Goal: Task Accomplishment & Management: Manage account settings

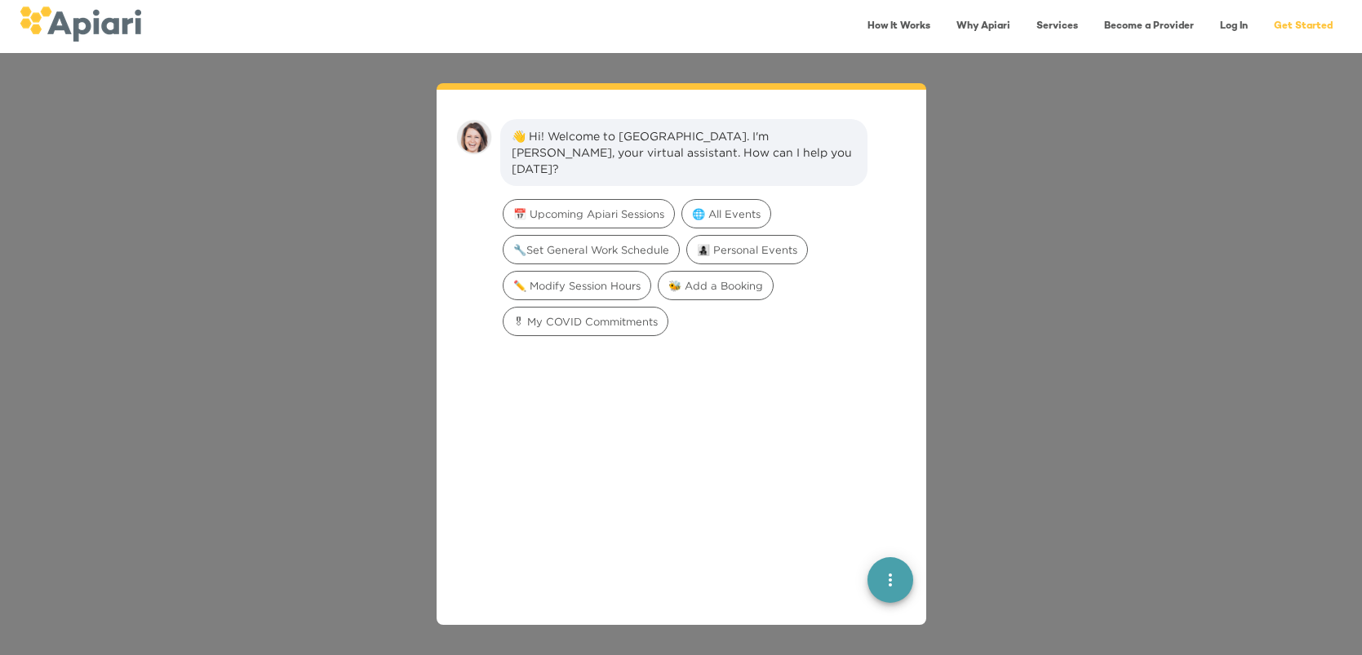
scroll to position [22, 0]
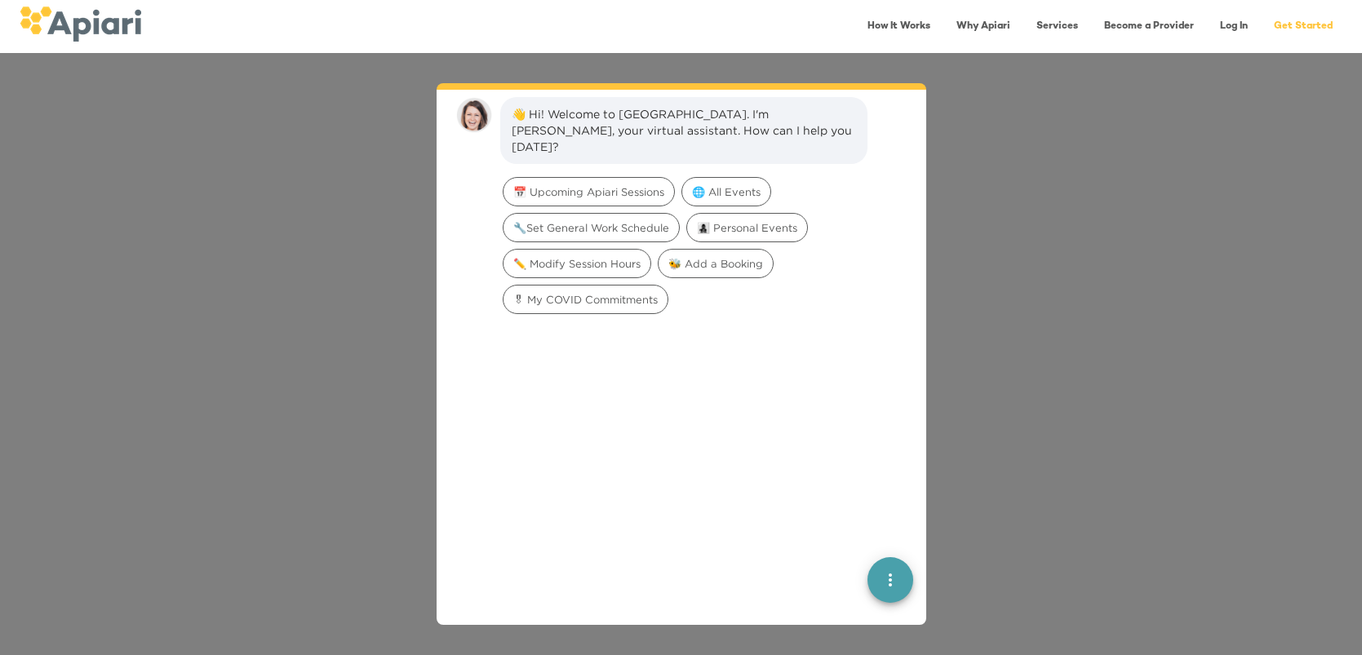
click at [1238, 26] on link "Log In" at bounding box center [1233, 26] width 47 height 33
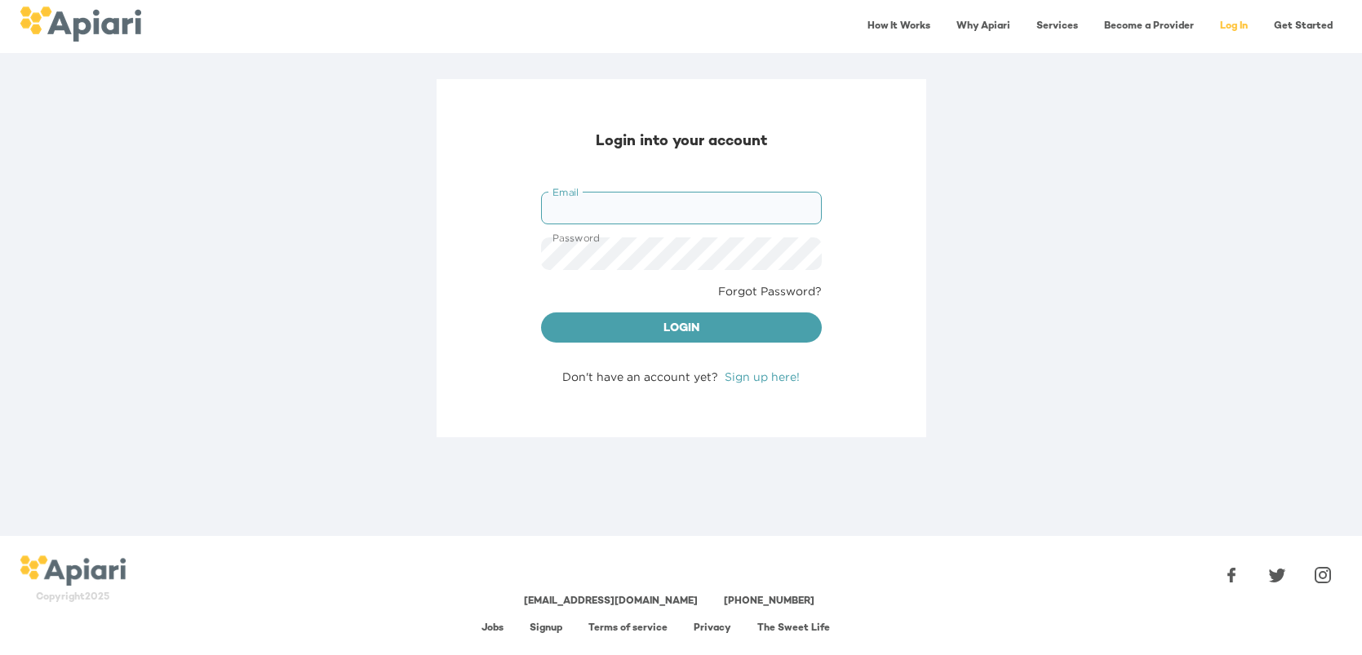
click at [560, 193] on input "Email" at bounding box center [681, 208] width 281 height 33
type input "**********"
click at [713, 331] on span "Login" at bounding box center [681, 329] width 255 height 20
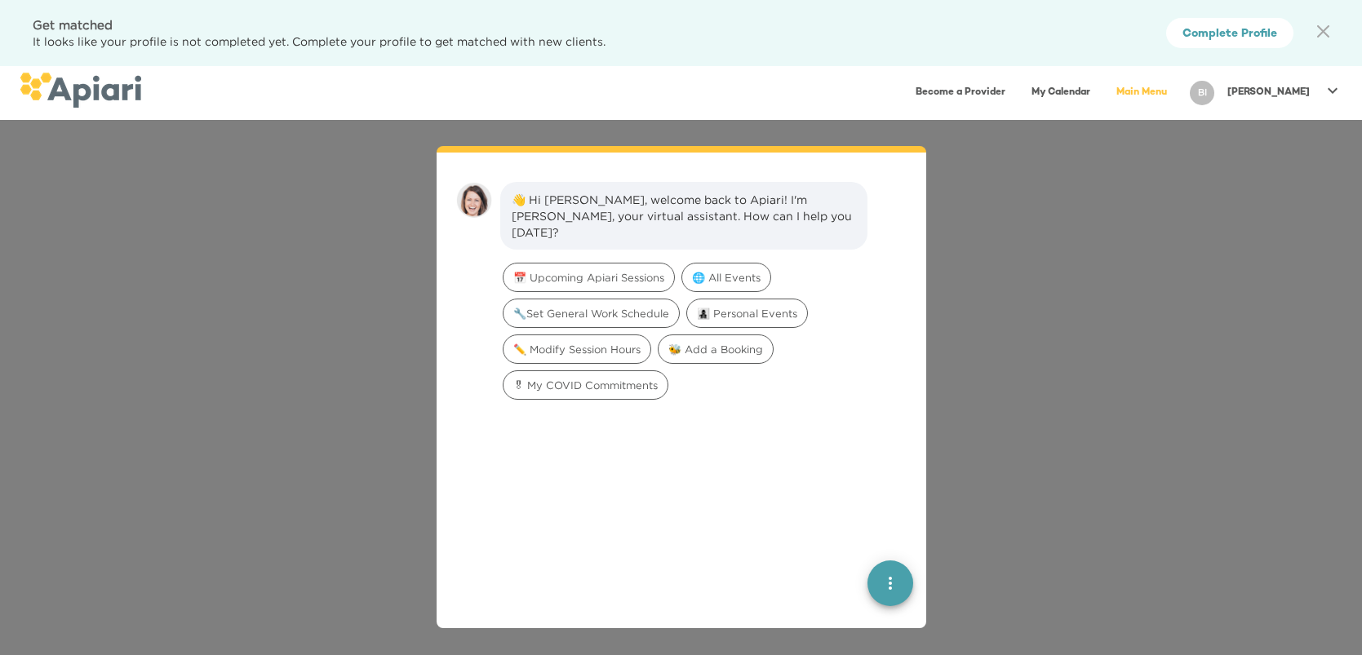
scroll to position [22, 0]
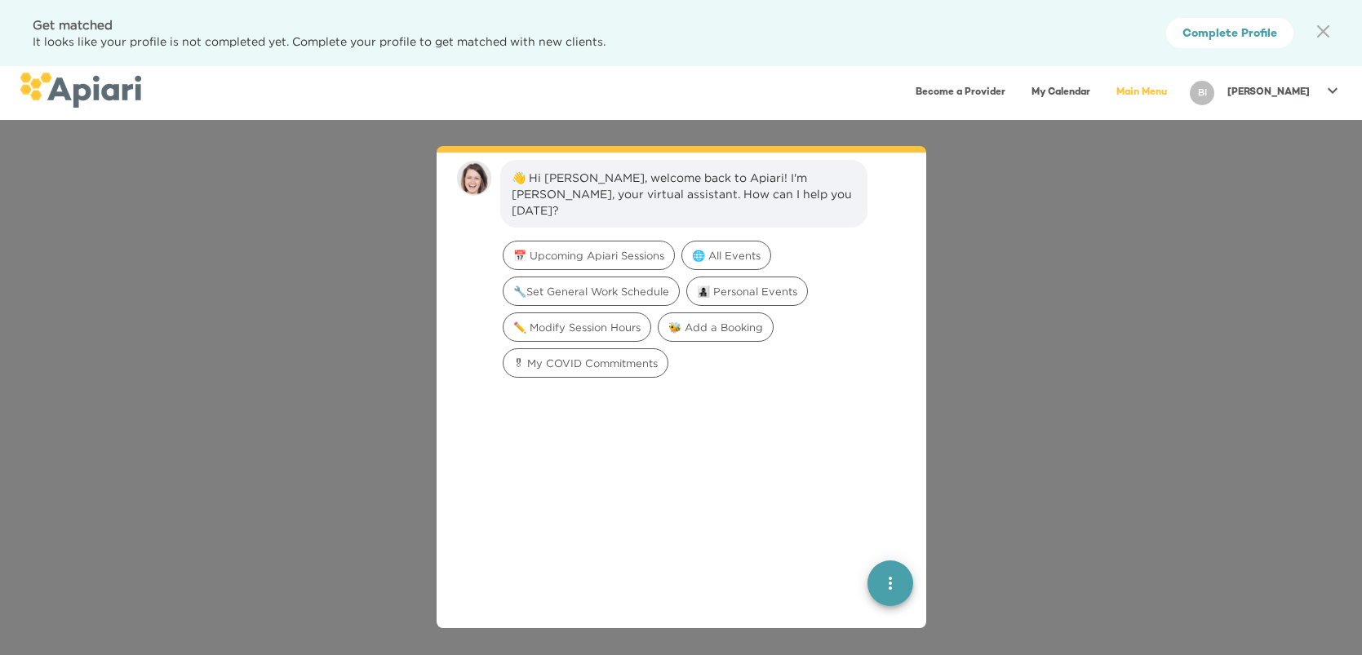
click at [1335, 88] on icon at bounding box center [1332, 91] width 20 height 20
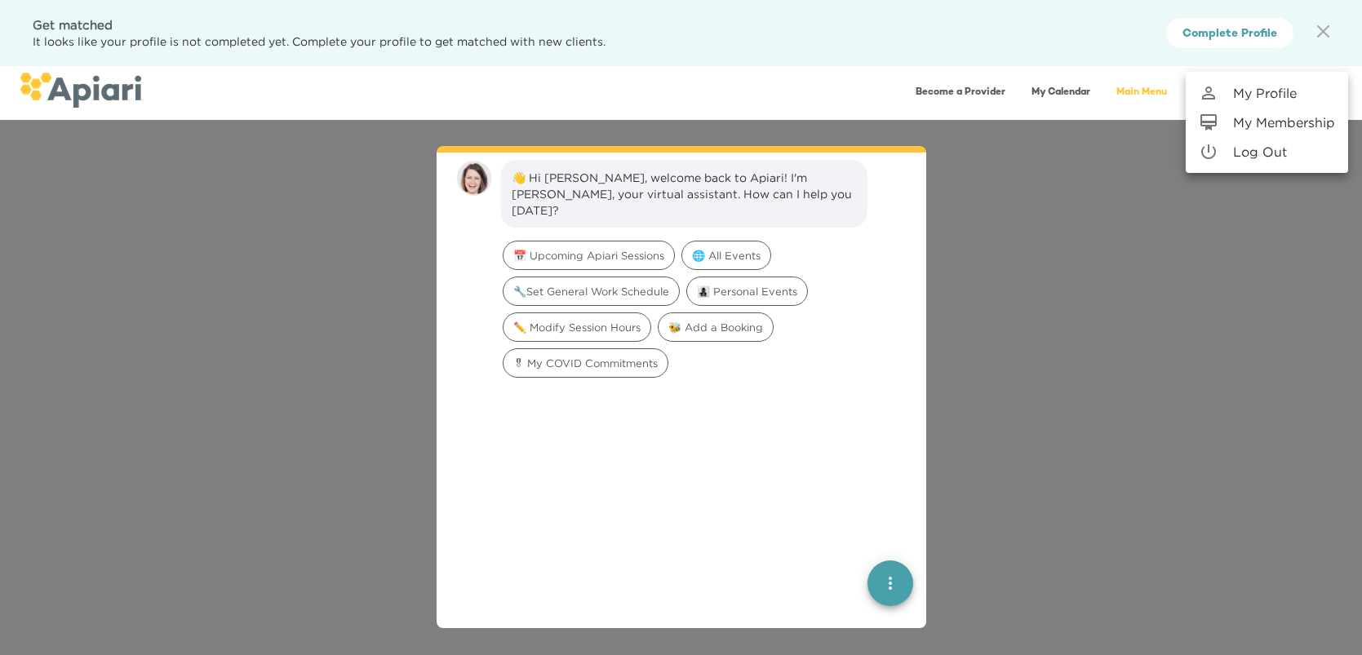
click at [1282, 91] on p "My Profile" at bounding box center [1265, 93] width 64 height 20
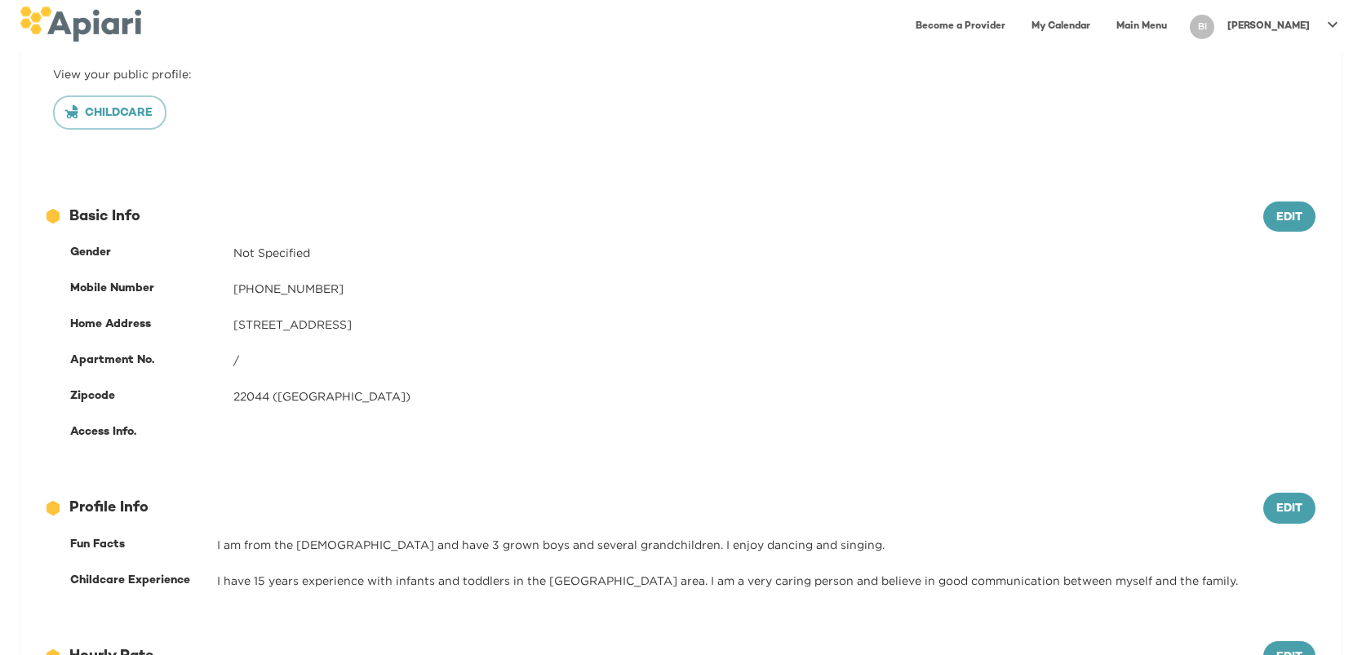
scroll to position [206, 0]
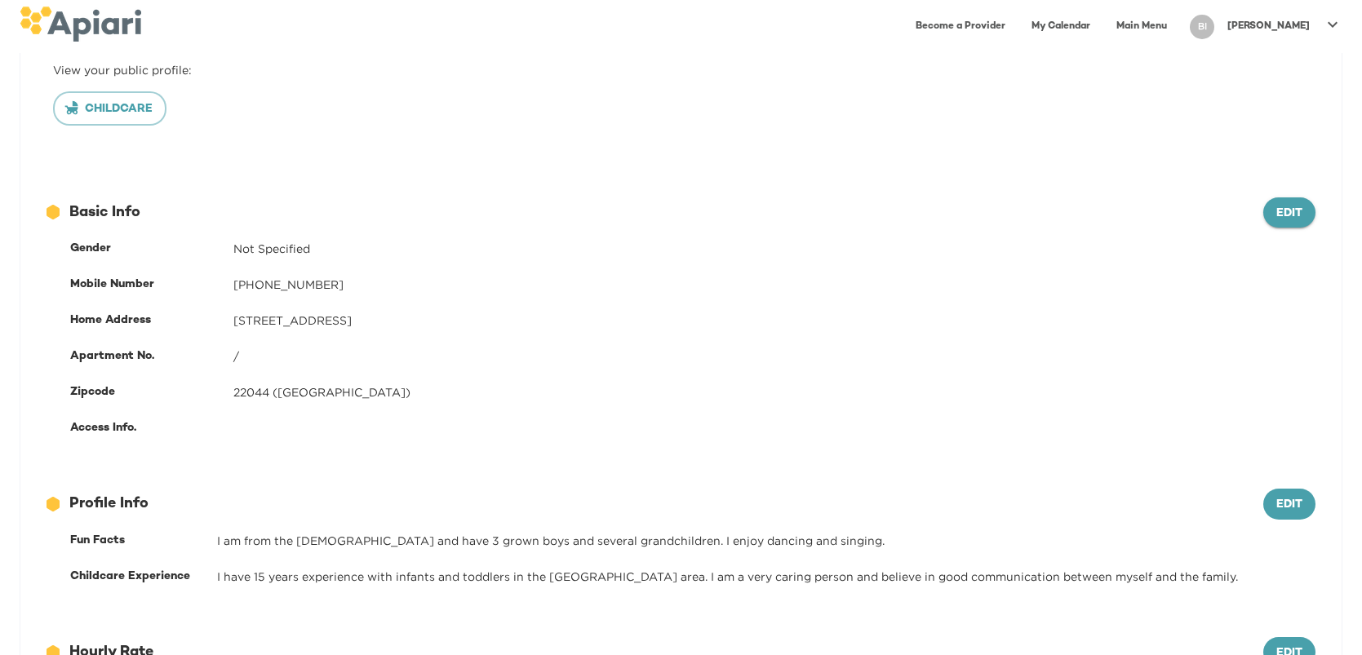
click at [1280, 215] on span "Edit" at bounding box center [1289, 214] width 26 height 20
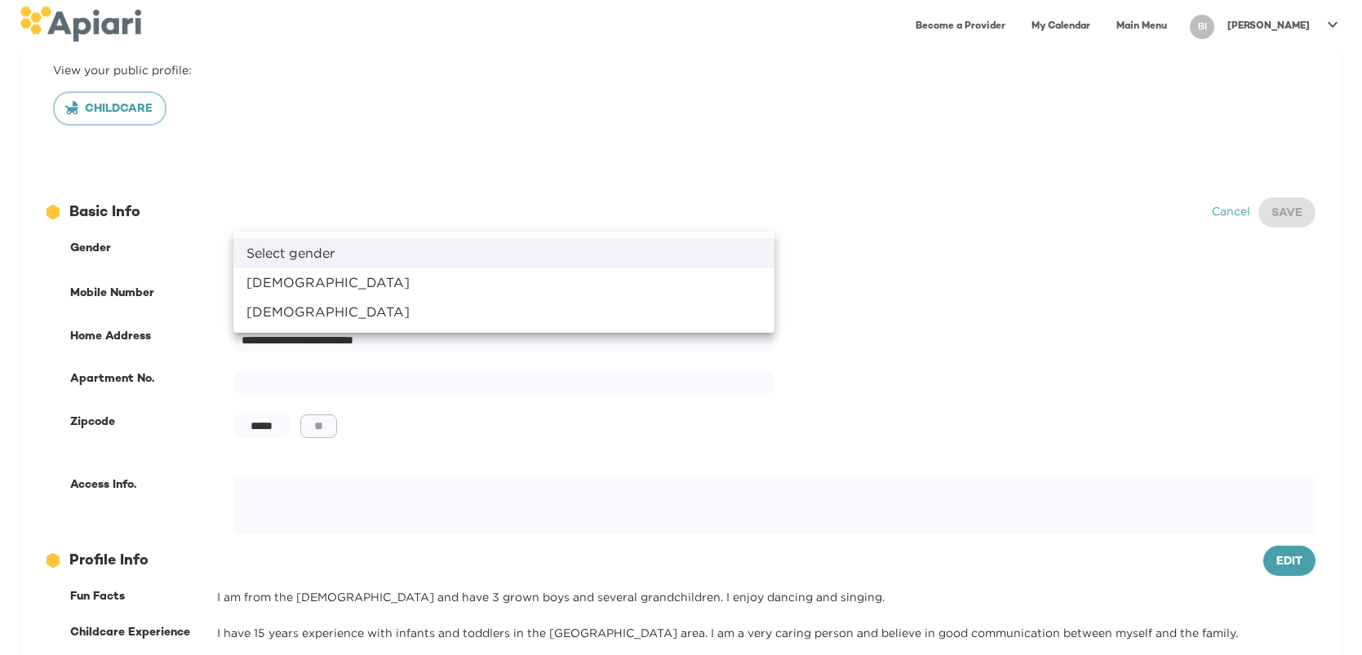
click at [762, 254] on body "**********" at bounding box center [681, 121] width 1362 height 655
click at [274, 279] on li "[DEMOGRAPHIC_DATA]" at bounding box center [503, 282] width 541 height 29
type input "******"
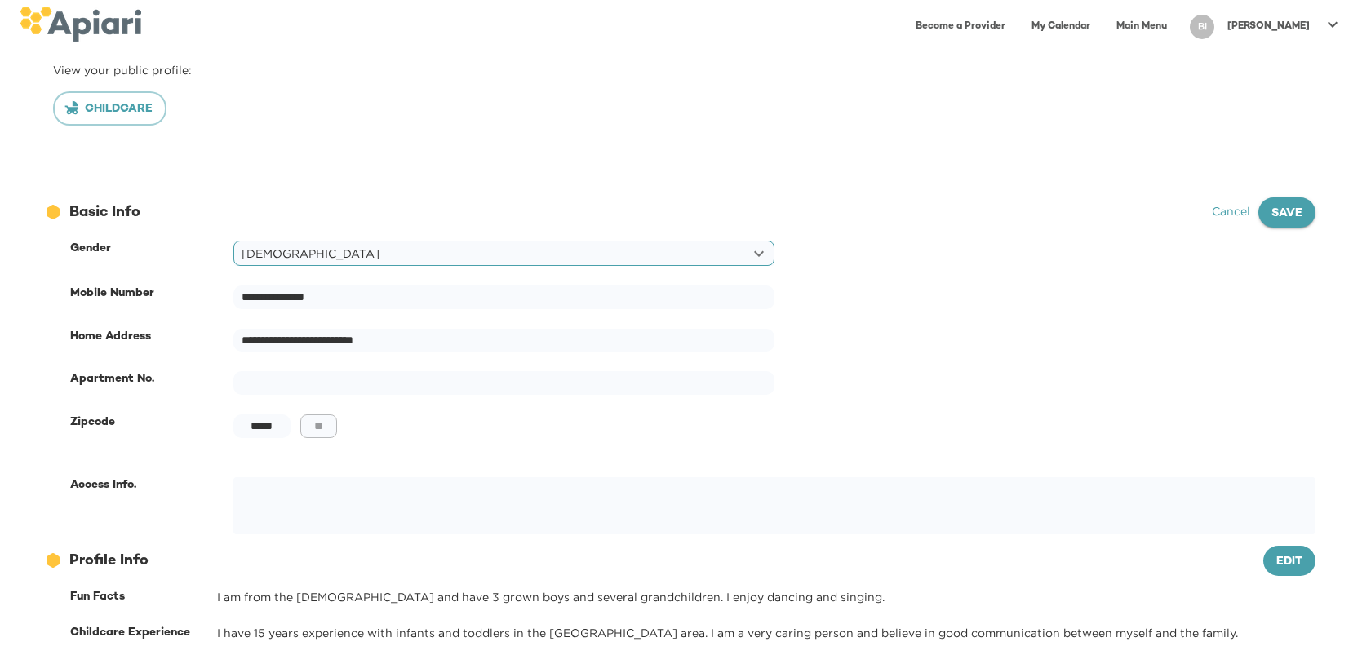
click at [1309, 217] on button "Save" at bounding box center [1286, 212] width 57 height 31
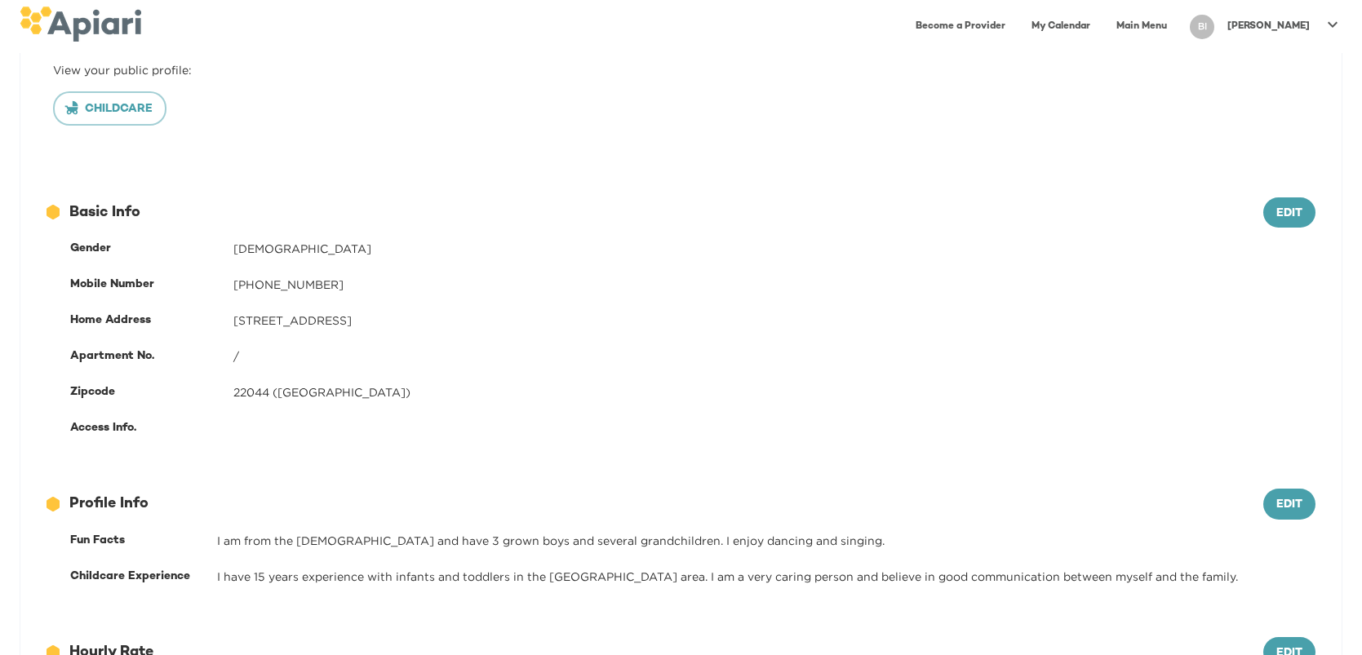
click at [400, 320] on div "[STREET_ADDRESS]" at bounding box center [774, 320] width 1082 height 16
click at [1299, 216] on span "Edit" at bounding box center [1289, 214] width 26 height 20
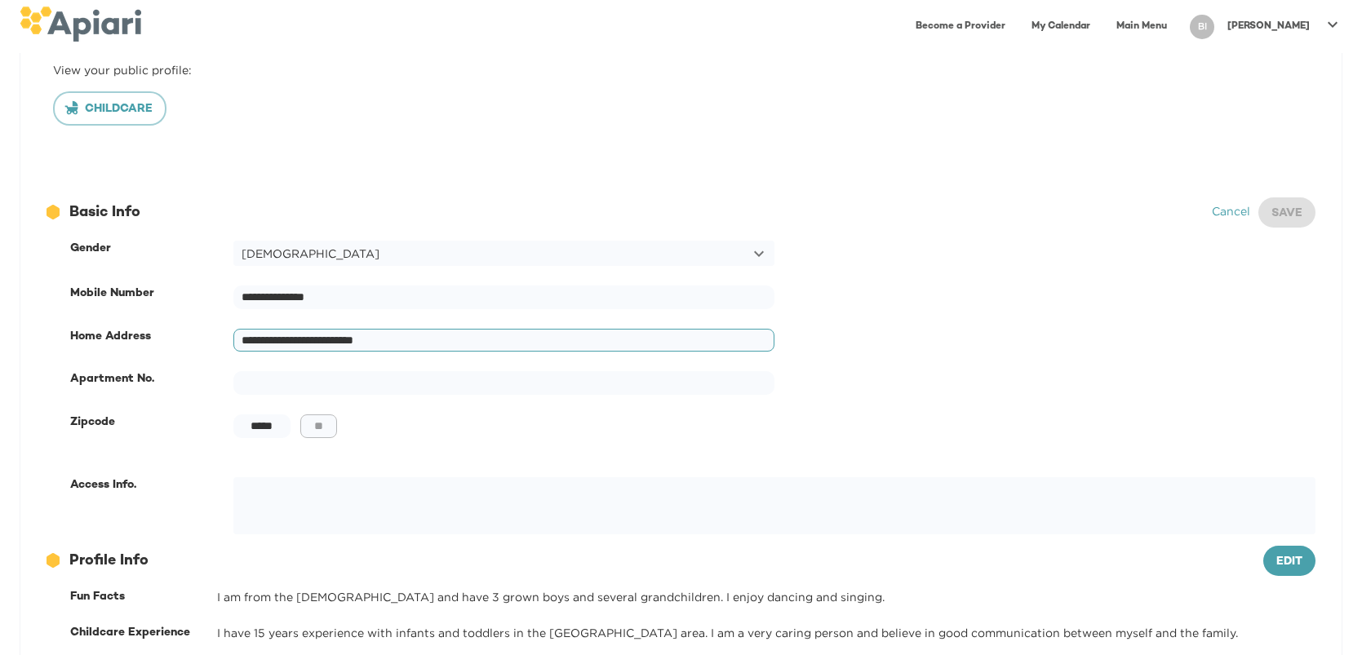
click at [409, 340] on input "**********" at bounding box center [503, 341] width 541 height 24
type input "**********"
click at [245, 379] on input "text" at bounding box center [503, 383] width 541 height 24
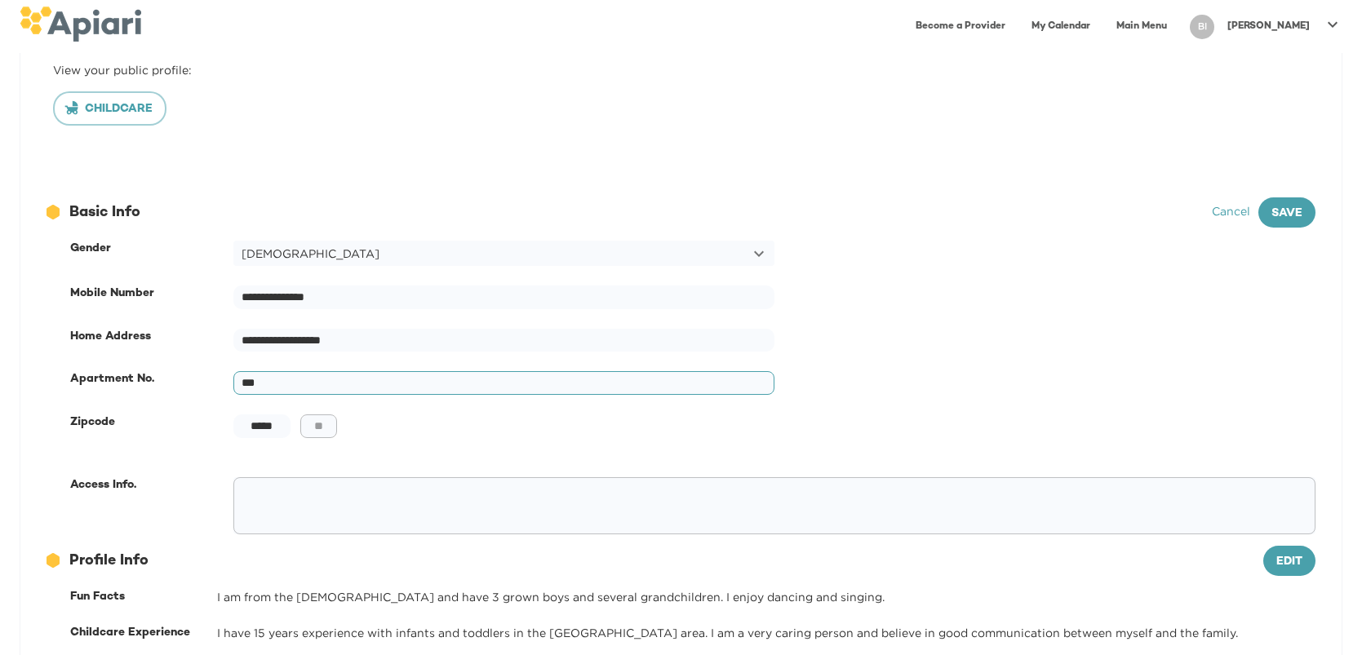
type input "***"
click at [239, 484] on div "​" at bounding box center [774, 505] width 1082 height 57
click at [130, 489] on div "Access Info." at bounding box center [151, 485] width 163 height 16
click at [1289, 210] on span "Save" at bounding box center [1286, 214] width 31 height 20
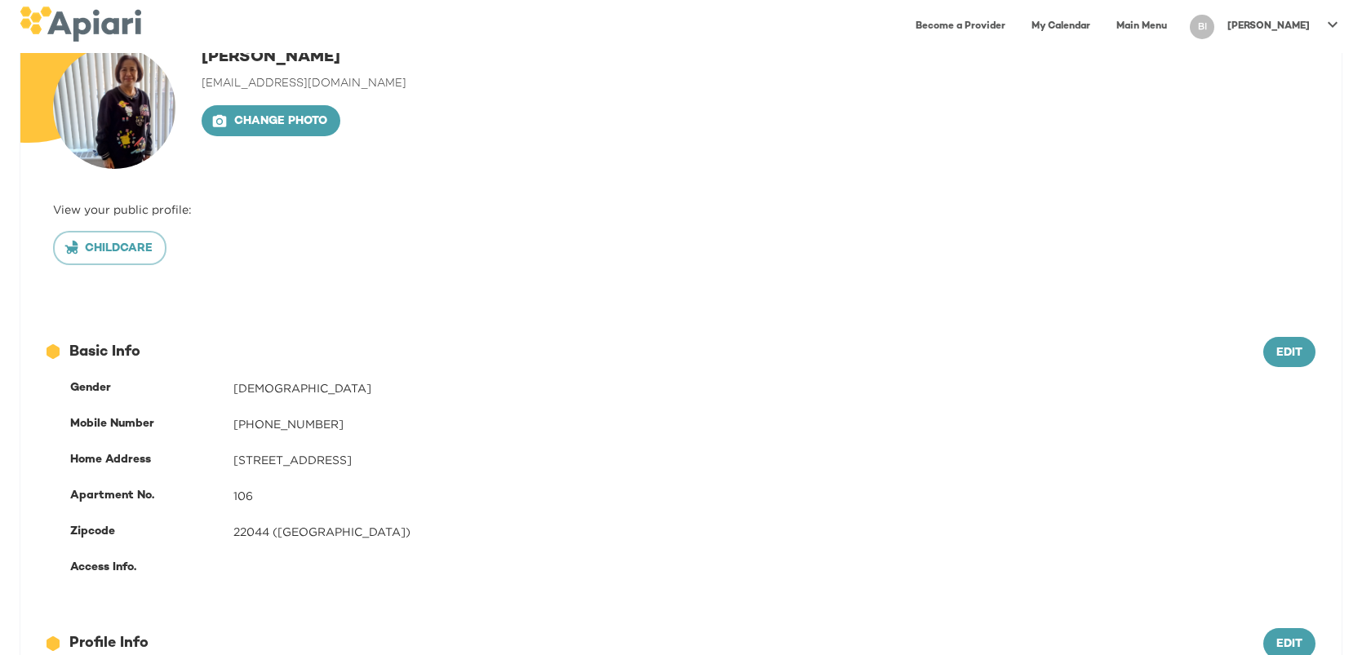
scroll to position [0, 0]
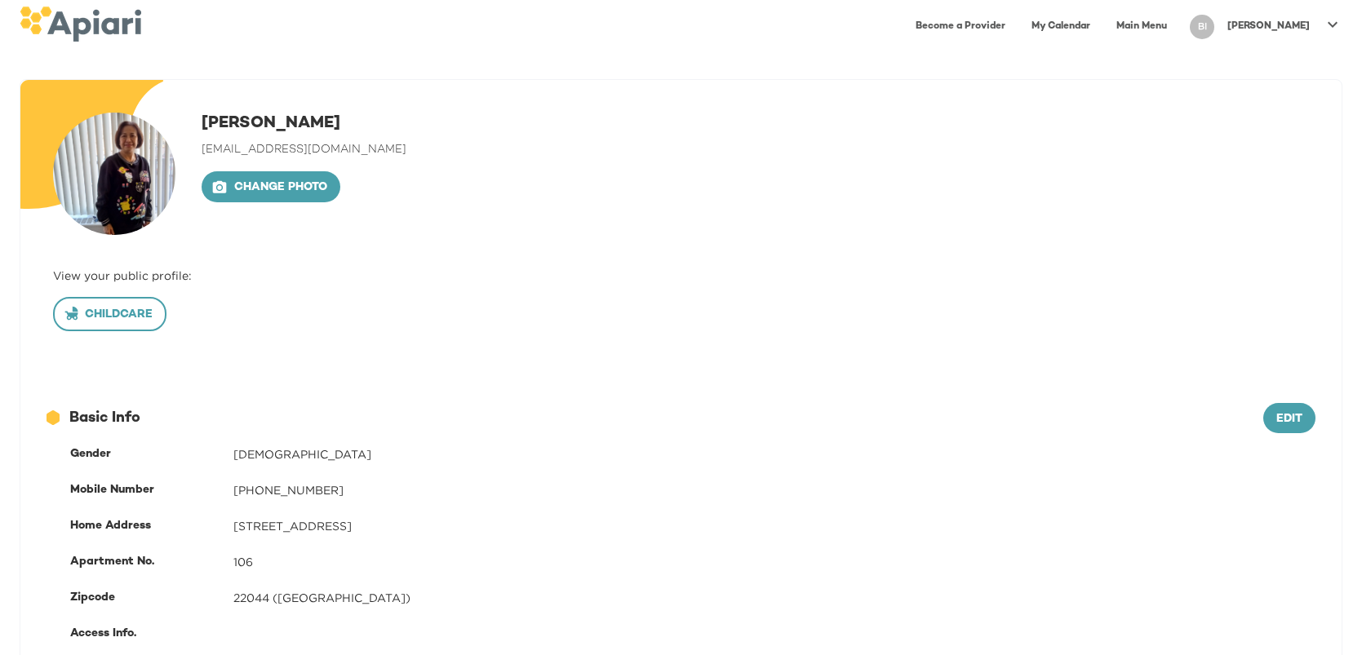
click at [95, 317] on span "Childcare" at bounding box center [110, 315] width 86 height 20
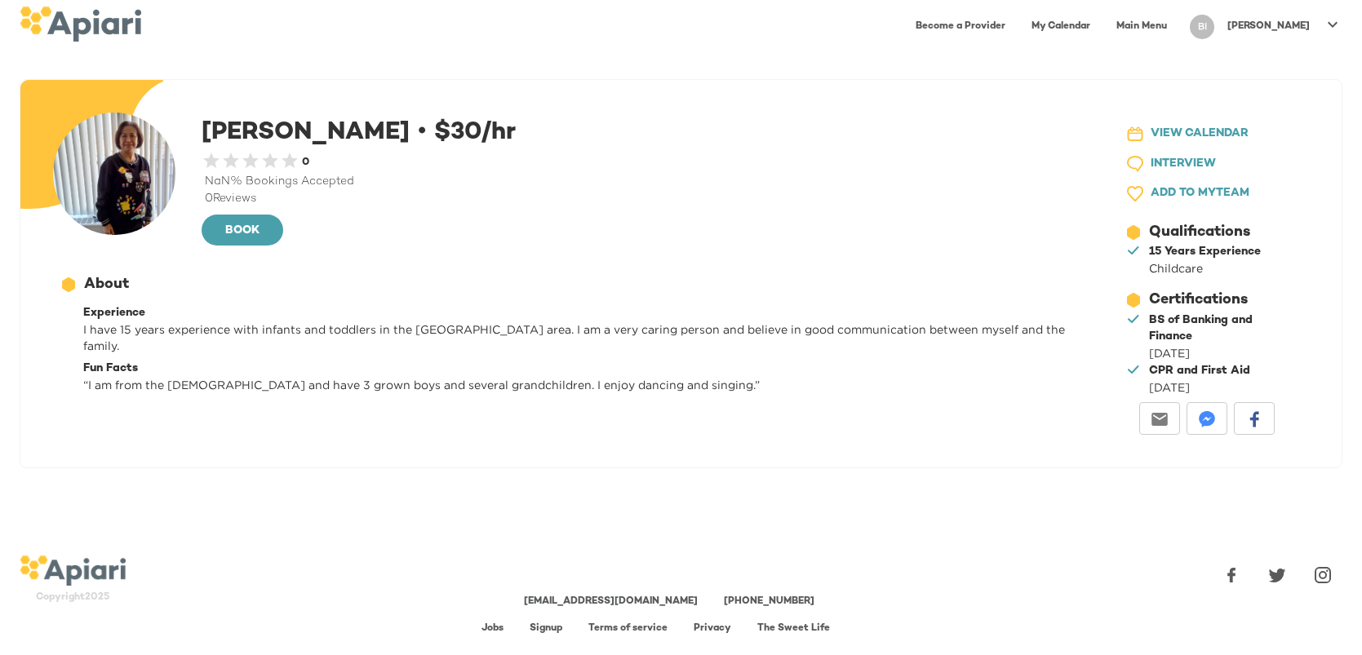
click at [1176, 28] on link "Main Menu" at bounding box center [1141, 26] width 70 height 33
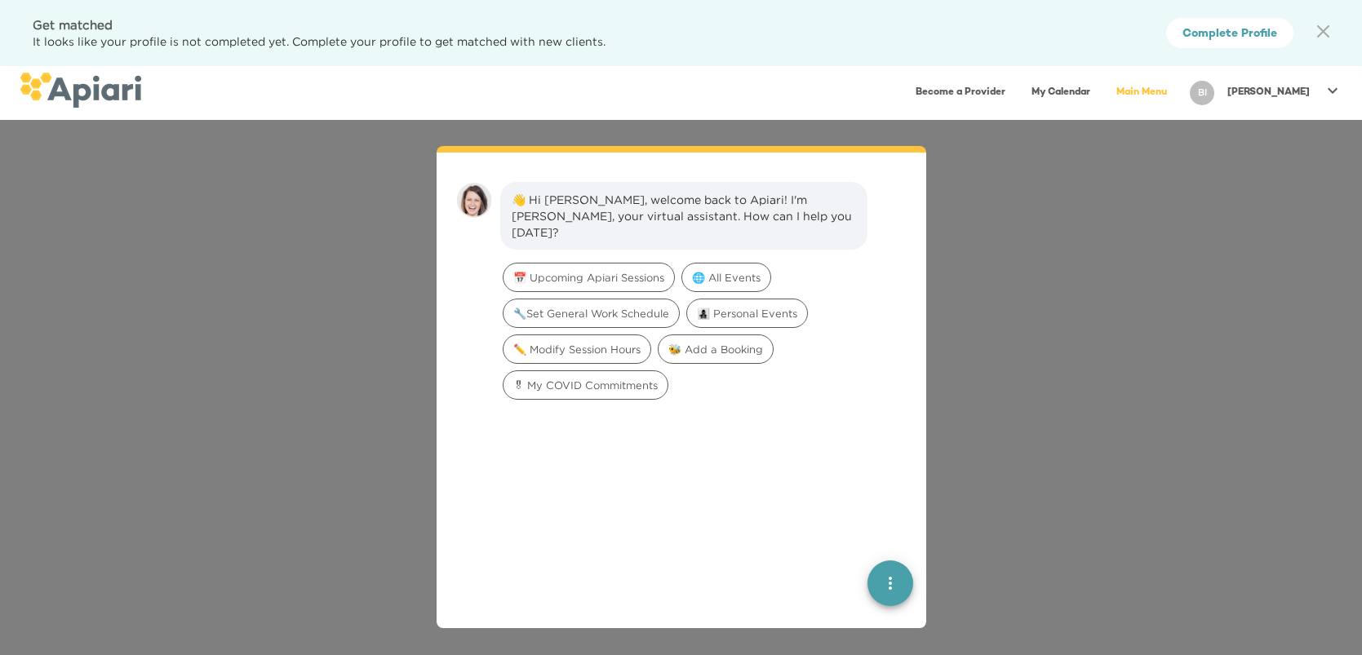
scroll to position [22, 0]
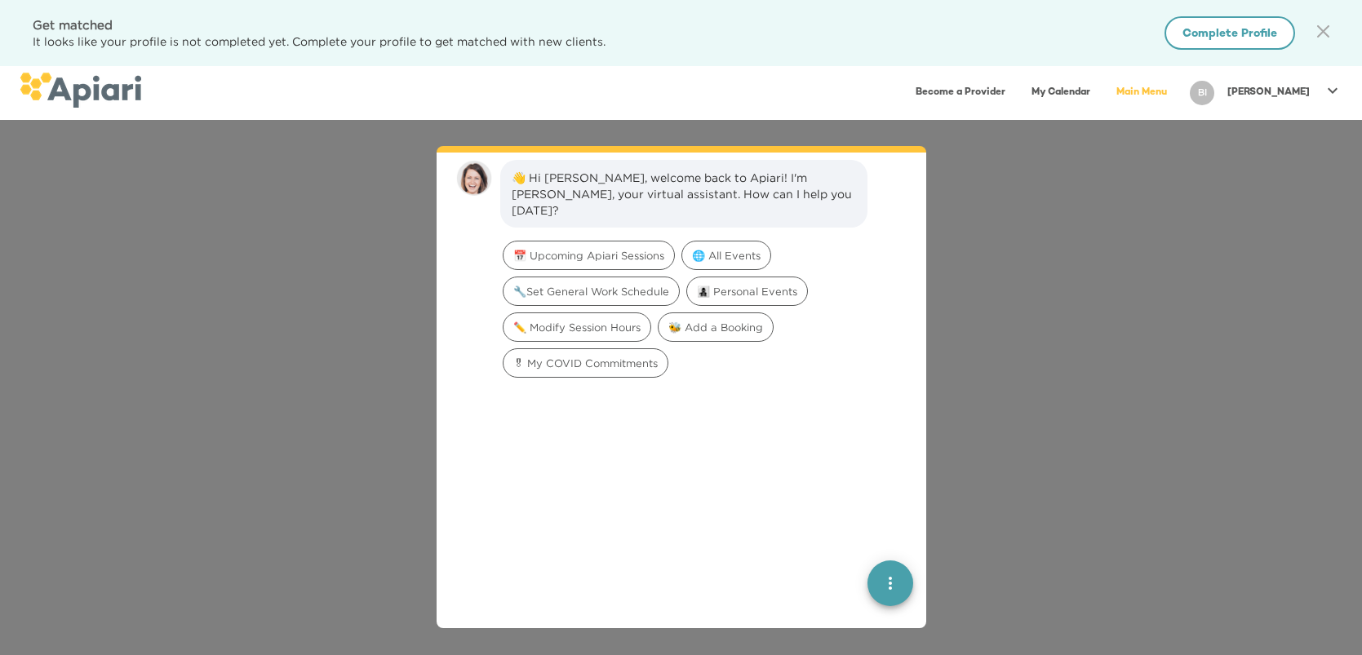
click at [1240, 31] on span "Complete Profile" at bounding box center [1229, 34] width 95 height 20
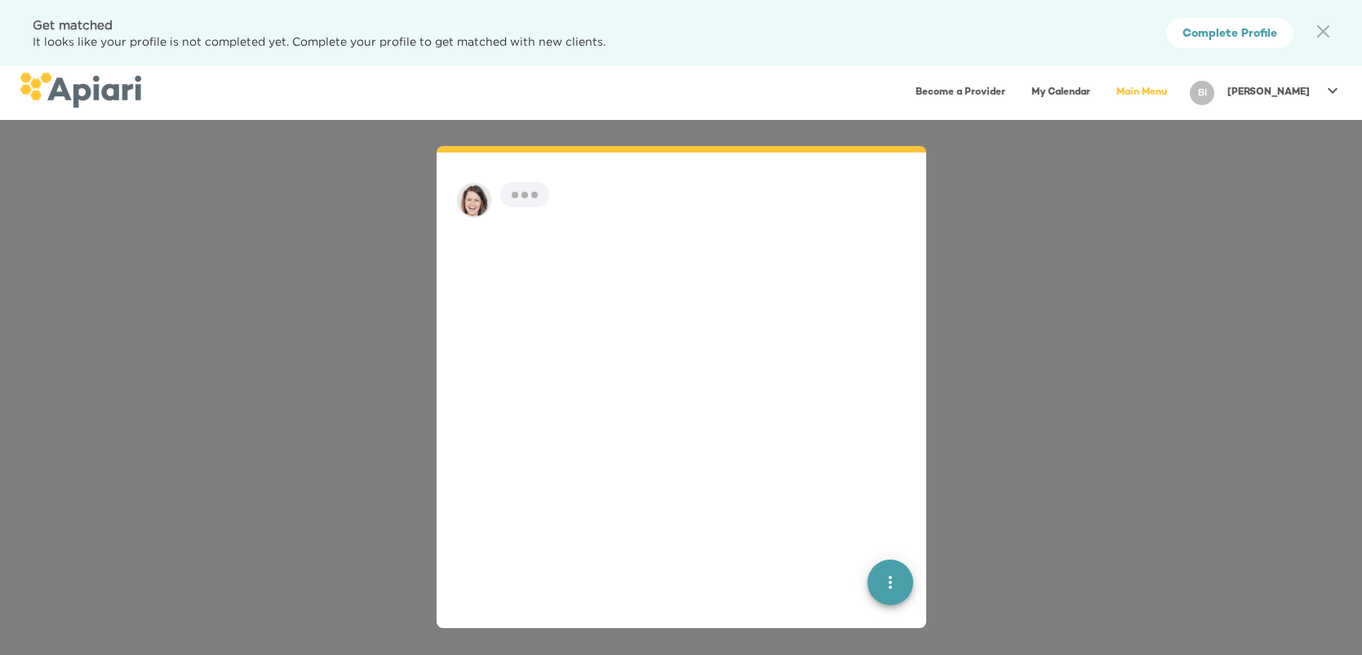
scroll to position [22, 0]
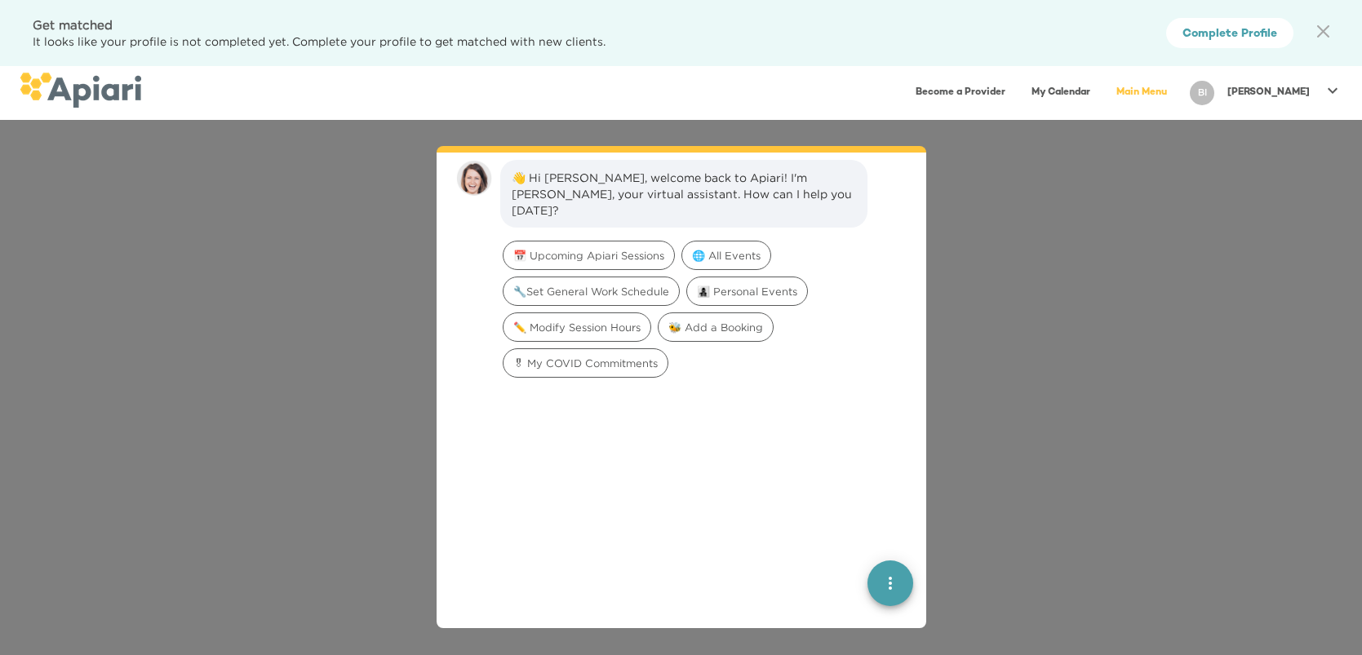
click at [1330, 91] on icon at bounding box center [1332, 91] width 10 height 6
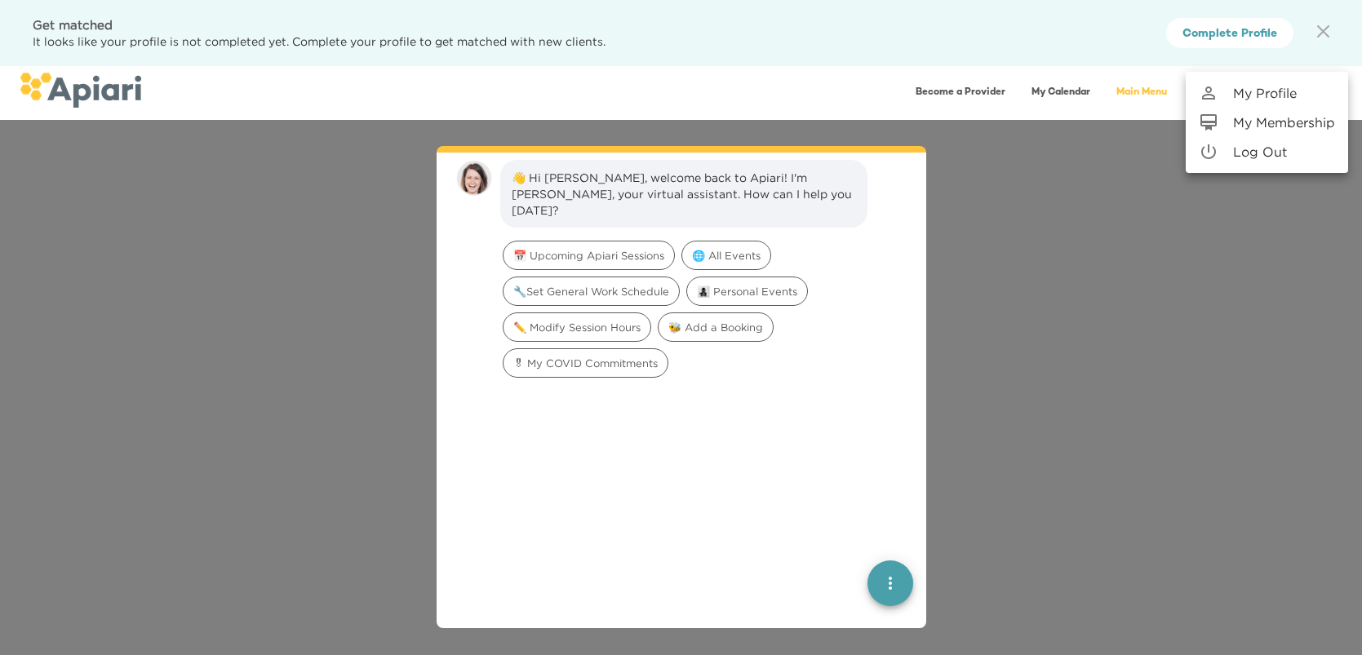
click at [1266, 155] on p "Log Out" at bounding box center [1260, 152] width 54 height 20
